Goal: Task Accomplishment & Management: Manage account settings

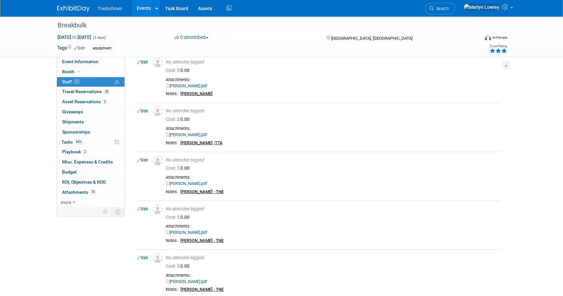
click at [144, 7] on link "Events" at bounding box center [144, 8] width 24 height 16
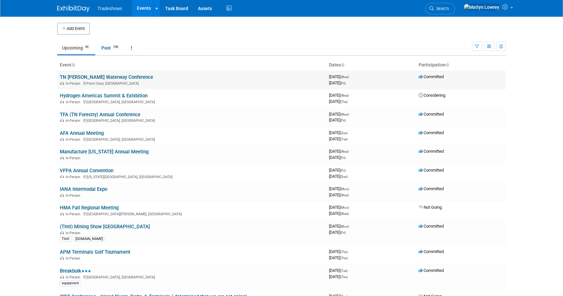
click at [98, 73] on td "TN TOM Waterway Conference In-Person Point Clear, AL" at bounding box center [191, 80] width 269 height 19
click at [98, 74] on link "TN [PERSON_NAME] Waterway Conference" at bounding box center [106, 77] width 93 height 6
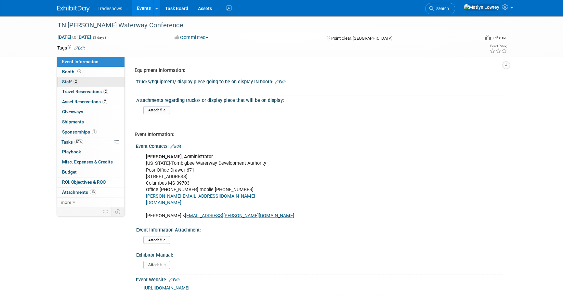
click at [89, 80] on link "2 Staff 2" at bounding box center [91, 82] width 68 height 10
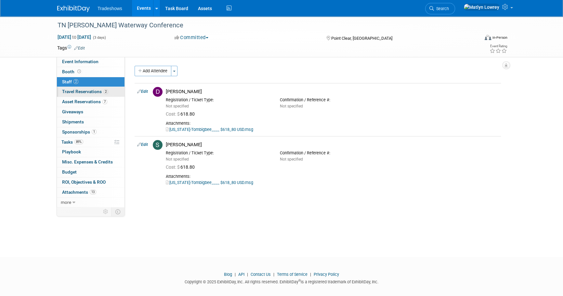
click at [93, 90] on span "Travel Reservations 2" at bounding box center [85, 91] width 46 height 5
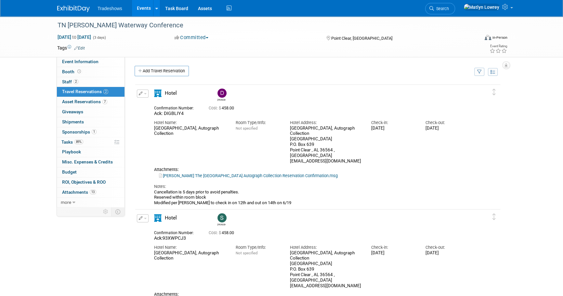
click at [142, 90] on button "button" at bounding box center [143, 93] width 12 height 8
click at [162, 102] on button "Edit Reservation" at bounding box center [164, 104] width 55 height 9
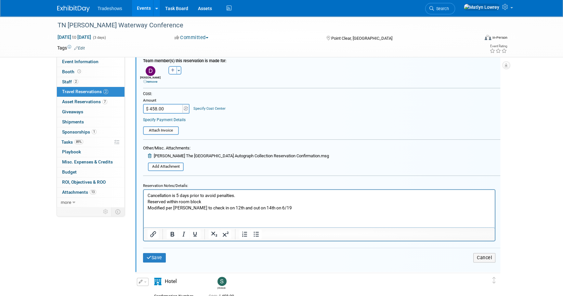
scroll to position [306, 0]
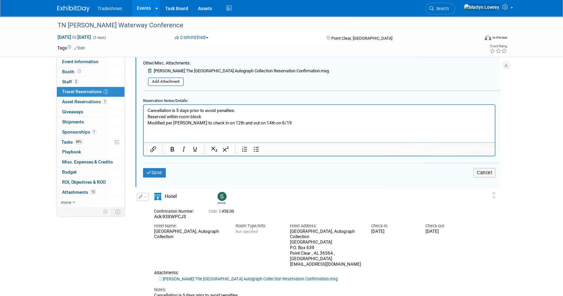
click at [288, 124] on p "Cancellation is 5 days prior to avoid penalties. Reserved within room block Mod…" at bounding box center [320, 116] width 344 height 19
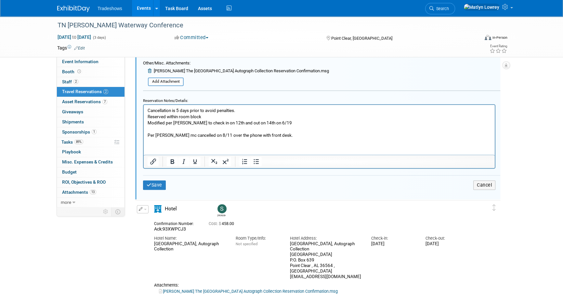
click at [241, 134] on p "Per Derick mc cancelled on 8/11 over the phone with front desk." at bounding box center [320, 135] width 344 height 6
click at [240, 136] on p "Per Derick mc cancelled on 8/11 over the phone with front desk." at bounding box center [320, 135] width 344 height 6
click at [239, 136] on p "Per Derick mc cancelled on 8/11 over the phone with front desk." at bounding box center [320, 135] width 344 height 6
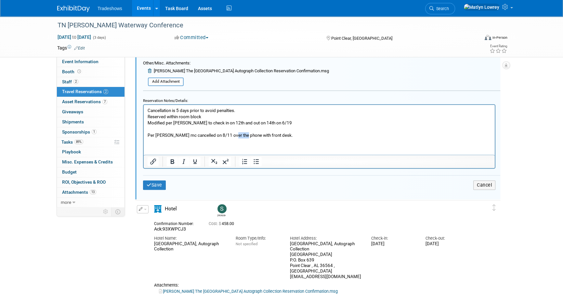
click at [239, 136] on p "Per Derick mc cancelled on 8/11 over the phone with front desk." at bounding box center [320, 135] width 344 height 6
click at [172, 160] on icon "Bold" at bounding box center [172, 161] width 8 height 8
click at [194, 159] on icon "Underline" at bounding box center [195, 161] width 8 height 8
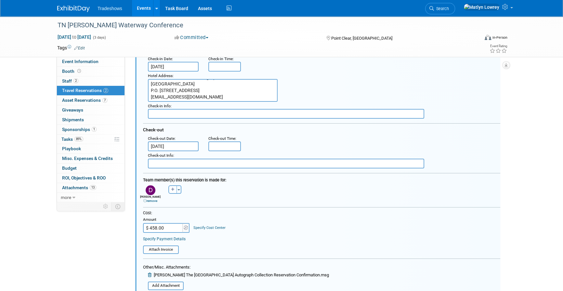
scroll to position [99, 0]
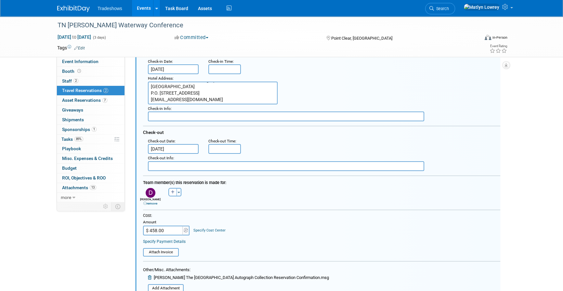
click at [167, 231] on input "$ 458.00" at bounding box center [163, 231] width 41 height 10
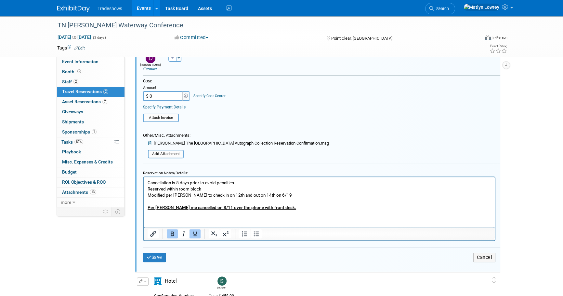
scroll to position [276, 0]
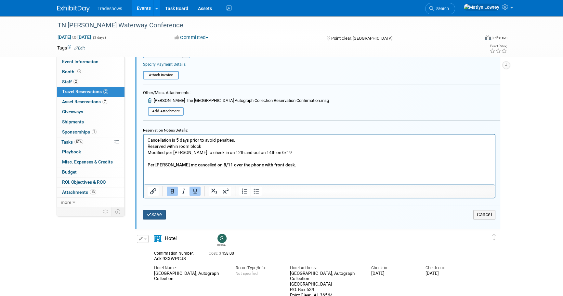
type input "$ 0.00"
click at [160, 215] on button "Save" at bounding box center [154, 214] width 23 height 9
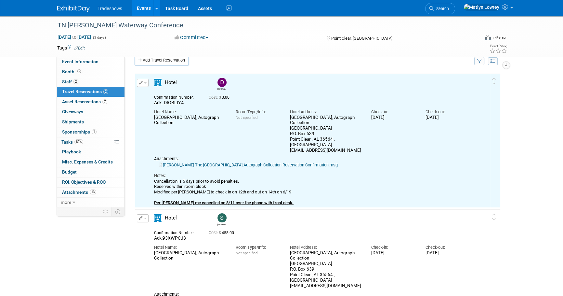
scroll to position [0, 0]
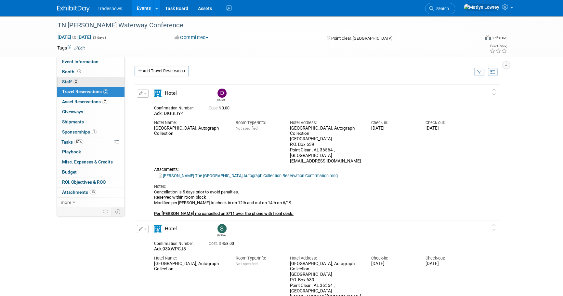
click at [85, 79] on link "2 Staff 2" at bounding box center [91, 82] width 68 height 10
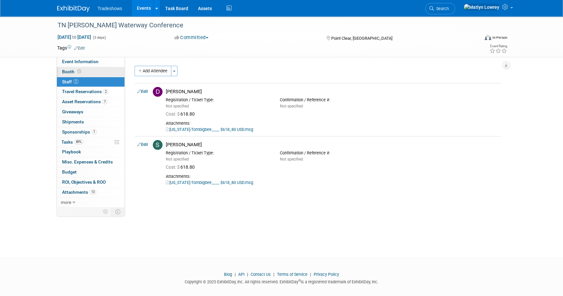
click at [88, 73] on link "Booth" at bounding box center [91, 72] width 68 height 10
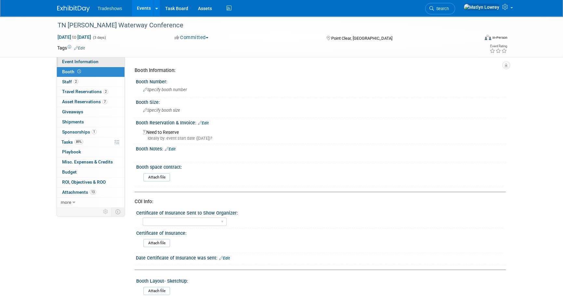
click at [88, 65] on link "Event Information" at bounding box center [91, 62] width 68 height 10
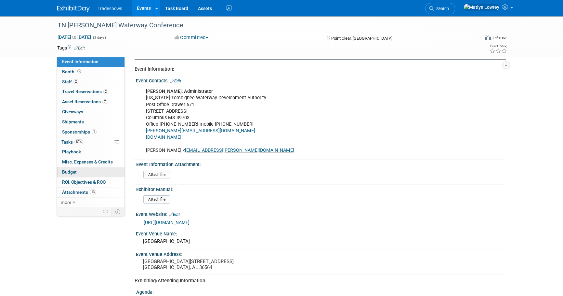
scroll to position [59, 0]
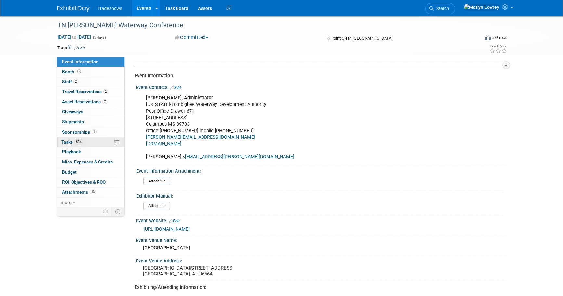
click at [76, 144] on link "89% Tasks 89%" at bounding box center [91, 142] width 68 height 10
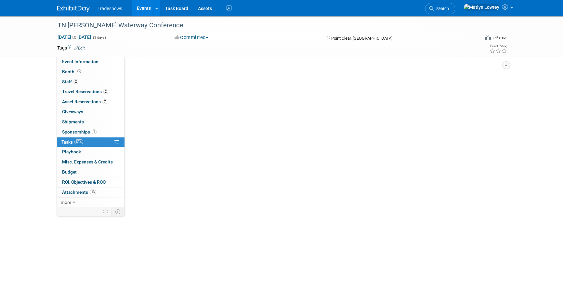
scroll to position [0, 0]
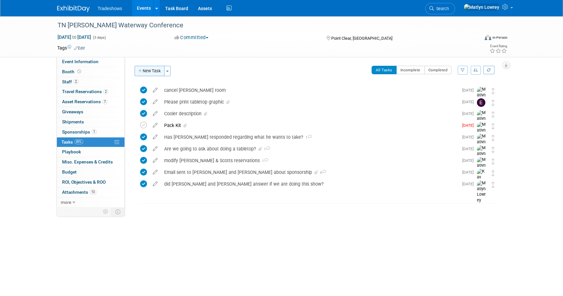
click at [150, 73] on button "New Task" at bounding box center [150, 71] width 30 height 10
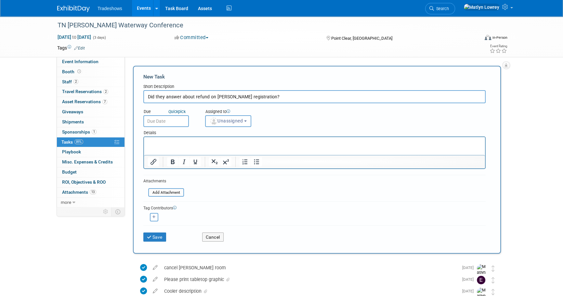
type input "Did they answer about refund on Dericks registration?"
click at [163, 122] on input "text" at bounding box center [166, 121] width 46 height 12
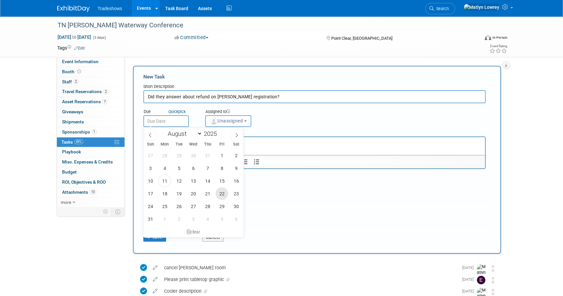
drag, startPoint x: 224, startPoint y: 192, endPoint x: 211, endPoint y: 177, distance: 19.8
click at [224, 192] on span "22" at bounding box center [222, 193] width 13 height 13
type input "Aug 22, 2025"
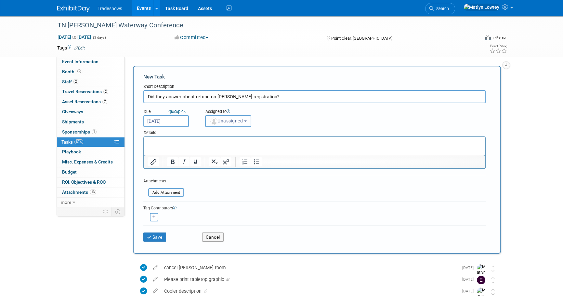
click at [223, 124] on button "Unassigned" at bounding box center [228, 121] width 46 height 12
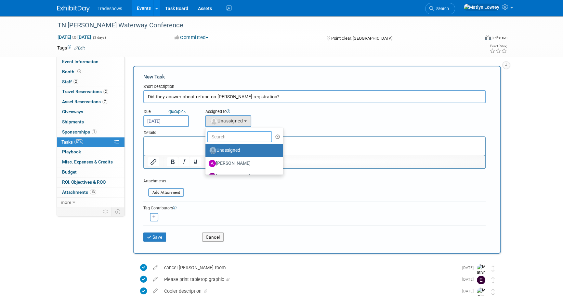
drag, startPoint x: 223, startPoint y: 137, endPoint x: 222, endPoint y: 133, distance: 3.5
click at [223, 136] on input "text" at bounding box center [239, 136] width 65 height 11
type input "me"
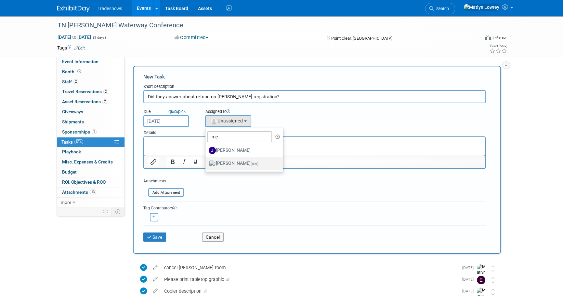
click at [221, 163] on label "Matlyn Lowrey (me)" at bounding box center [243, 163] width 68 height 10
click at [207, 163] on input "Matlyn Lowrey (me)" at bounding box center [204, 162] width 4 height 4
select select "53a61db3-ae1f-4f8e-85ed-74f10af30436"
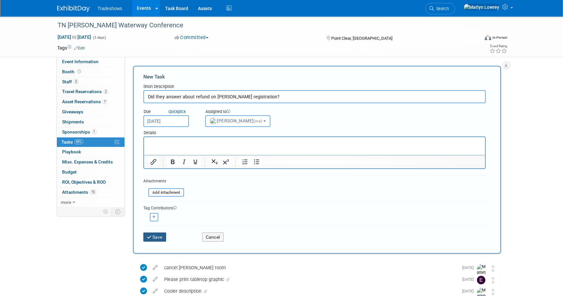
click at [159, 233] on button "Save" at bounding box center [154, 236] width 23 height 9
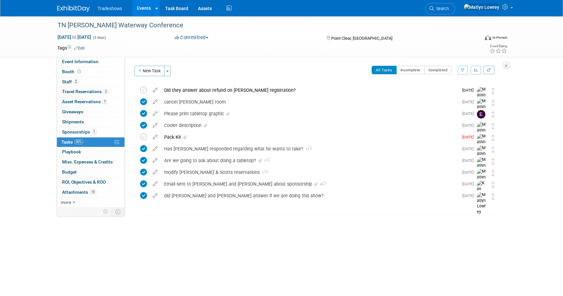
click at [136, 7] on link "Events" at bounding box center [144, 8] width 24 height 16
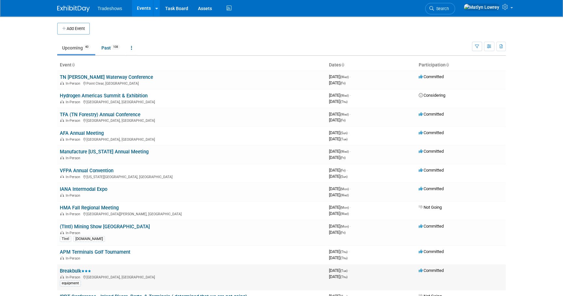
click at [72, 270] on link "Breakbulk" at bounding box center [75, 271] width 31 height 6
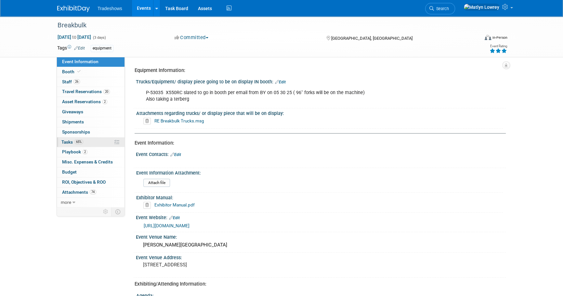
click at [85, 143] on link "65% Tasks 65%" at bounding box center [91, 142] width 68 height 10
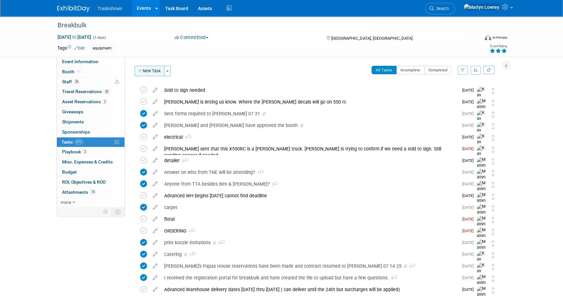
click at [154, 71] on button "New Task" at bounding box center [150, 71] width 30 height 10
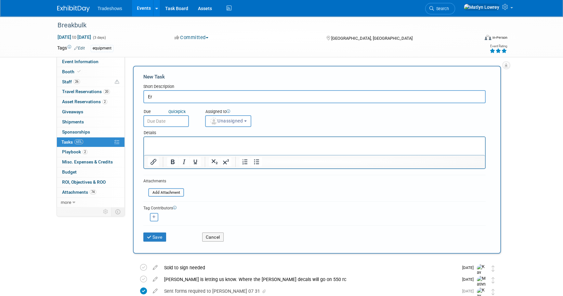
type input "E"
type input "Has [PERSON_NAME] gotten us a detailer?"
click at [189, 141] on p "Rich Text Area. Press ALT-0 for help." at bounding box center [315, 143] width 334 height 7
click at [182, 122] on input "text" at bounding box center [166, 121] width 46 height 12
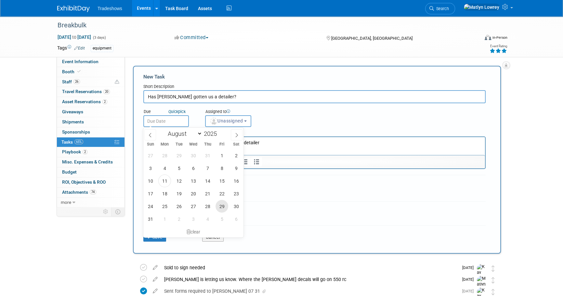
click at [222, 206] on span "29" at bounding box center [222, 206] width 13 height 13
type input "Aug 29, 2025"
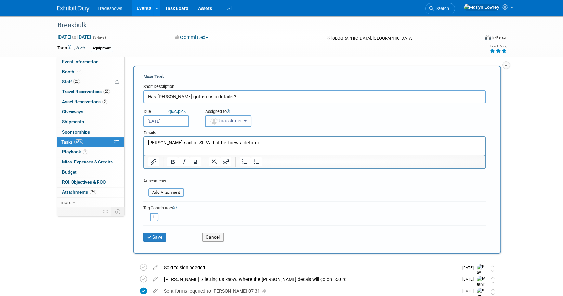
click at [230, 118] on span "Unassigned" at bounding box center [226, 120] width 33 height 5
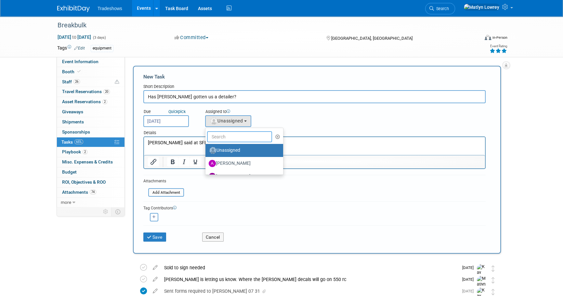
click at [222, 133] on input "text" at bounding box center [239, 136] width 65 height 11
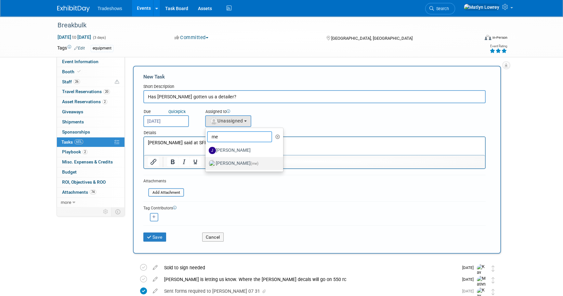
type input "me"
click at [221, 164] on label "Matlyn Lowrey (me)" at bounding box center [243, 163] width 68 height 10
click at [207, 164] on input "Matlyn Lowrey (me)" at bounding box center [204, 162] width 4 height 4
select select "53a61db3-ae1f-4f8e-85ed-74f10af30436"
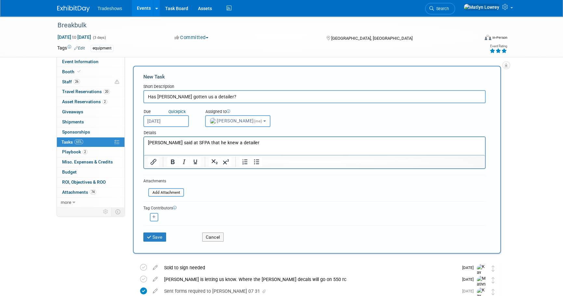
click at [158, 216] on div "<img src="https://www.exhibitday.com/Images/Unassigned-User-Icon.png" style="wi…" at bounding box center [153, 217] width 21 height 8
click at [162, 234] on button "Save" at bounding box center [154, 236] width 23 height 9
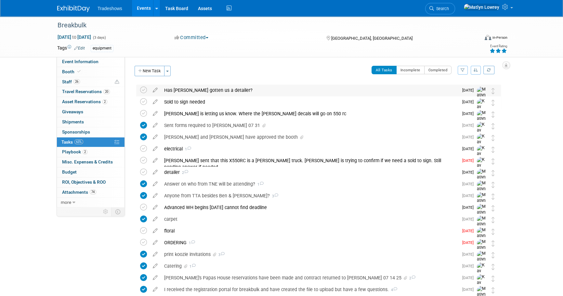
click at [220, 93] on div "Has Ernie Huywler gotten us a detailer?" at bounding box center [310, 90] width 298 height 11
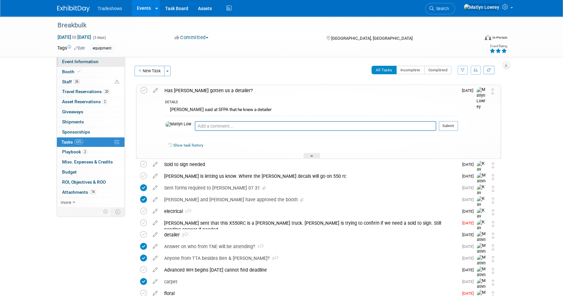
click at [71, 59] on span "Event Information" at bounding box center [80, 61] width 36 height 5
